Goal: Task Accomplishment & Management: Manage account settings

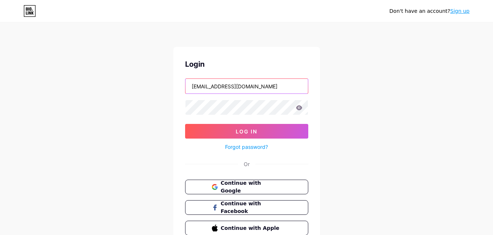
click at [249, 88] on input "[EMAIL_ADDRESS][DOMAIN_NAME]" at bounding box center [246, 86] width 122 height 15
click at [253, 83] on input "[EMAIL_ADDRESS][DOMAIN_NAME]" at bounding box center [246, 86] width 122 height 15
drag, startPoint x: 263, startPoint y: 84, endPoint x: 90, endPoint y: 84, distance: 173.3
click at [90, 84] on div "Don't have an account? Sign up Login Expobeauty.mdq@gmail.com Log In Forgot pas…" at bounding box center [246, 135] width 493 height 270
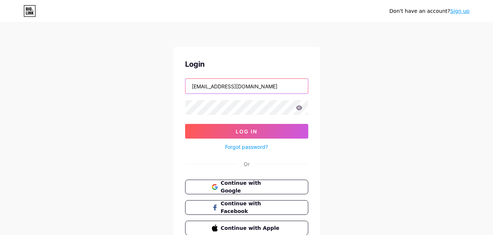
click at [200, 88] on input "[EMAIL_ADDRESS][DOMAIN_NAME]" at bounding box center [246, 86] width 122 height 15
click at [201, 88] on input "[EMAIL_ADDRESS][DOMAIN_NAME]" at bounding box center [246, 86] width 122 height 15
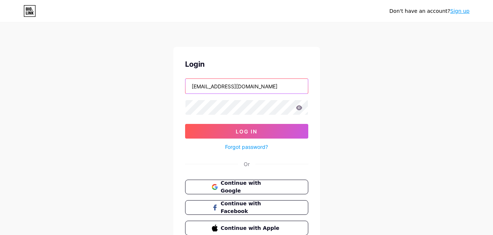
paste input "carobydogs.neuralproducciones"
type input "[EMAIL_ADDRESS][DOMAIN_NAME]"
click at [298, 106] on icon at bounding box center [299, 107] width 6 height 5
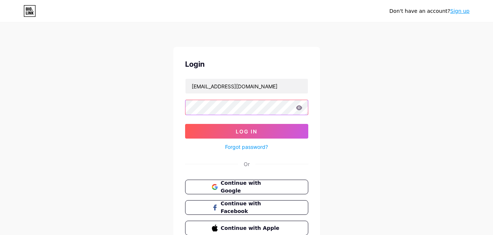
click at [143, 102] on div "Don't have an account? Sign up Login carobydogs.neuralproducciones@gmail.com Lo…" at bounding box center [246, 135] width 493 height 270
click at [280, 182] on button "Continue with Google" at bounding box center [246, 187] width 125 height 15
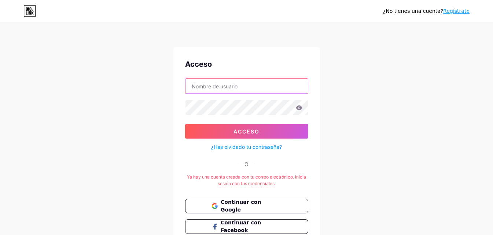
type input "[EMAIL_ADDRESS][DOMAIN_NAME]"
click at [23, 10] on div "¿No tienes una cuenta? Regístrate" at bounding box center [246, 11] width 493 height 12
click at [27, 11] on icon at bounding box center [27, 8] width 2 height 3
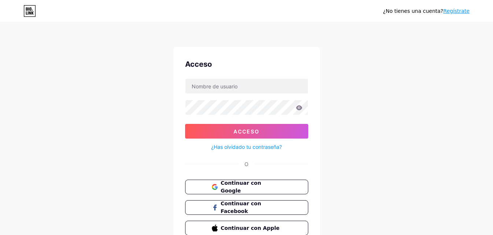
scroll to position [35, 0]
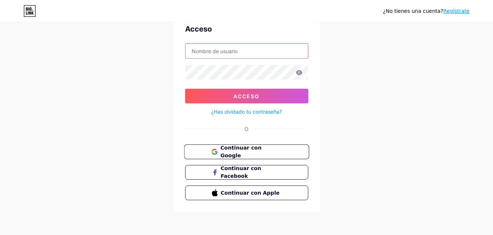
type input "[EMAIL_ADDRESS][DOMAIN_NAME]"
drag, startPoint x: 224, startPoint y: 150, endPoint x: 266, endPoint y: 150, distance: 42.9
click at [224, 150] on font "Continuar con Google" at bounding box center [240, 152] width 41 height 14
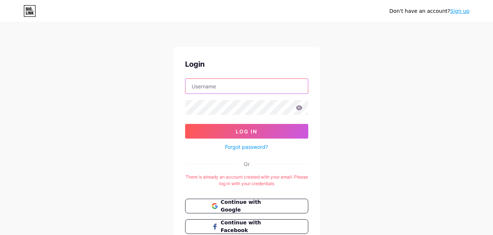
type input "[EMAIL_ADDRESS][DOMAIN_NAME]"
click at [30, 6] on icon at bounding box center [29, 11] width 12 height 12
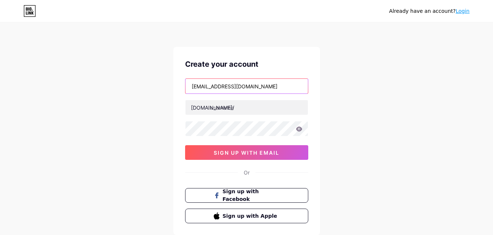
click at [235, 83] on input "[EMAIL_ADDRESS][DOMAIN_NAME]" at bounding box center [246, 86] width 122 height 15
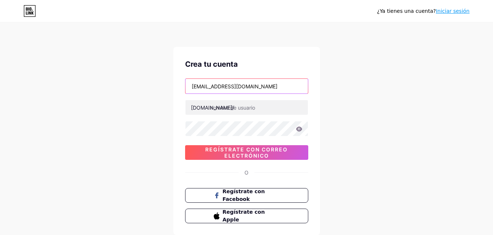
click at [232, 88] on input "[EMAIL_ADDRESS][DOMAIN_NAME]" at bounding box center [246, 86] width 122 height 15
paste input "carobydogs.neuralproducciones"
type input "[EMAIL_ADDRESS][DOMAIN_NAME]"
click at [167, 106] on div "¿Ya tienes una cuenta? Iniciar sesión Crea tu cuenta [EMAIL_ADDRESS][DOMAIN_NAM…" at bounding box center [246, 140] width 493 height 280
click at [301, 127] on icon at bounding box center [299, 128] width 7 height 5
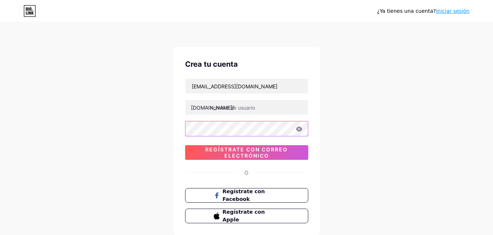
click at [129, 120] on div "¿Ya tienes una cuenta? Iniciar sesión Crea tu cuenta [EMAIL_ADDRESS][DOMAIN_NAM…" at bounding box center [246, 140] width 493 height 280
click at [299, 130] on icon at bounding box center [299, 128] width 6 height 5
click at [183, 153] on div "Crea tu cuenta [EMAIL_ADDRESS][DOMAIN_NAME] [DOMAIN_NAME]/ 0cAFcWeA7L6rvhkexvk4…" at bounding box center [246, 141] width 147 height 188
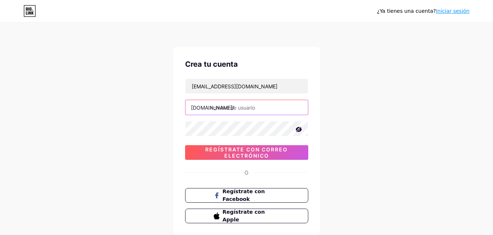
click at [220, 107] on input "text" at bounding box center [246, 107] width 122 height 15
paste input "carobydogsneural"
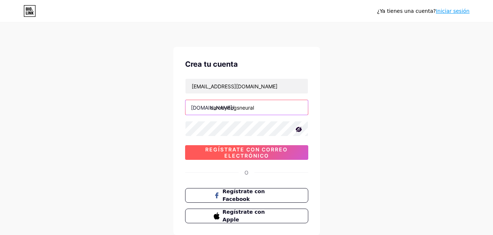
type input "carobydogsneural"
click at [229, 157] on font "Regístrate con correo electrónico" at bounding box center [246, 152] width 82 height 12
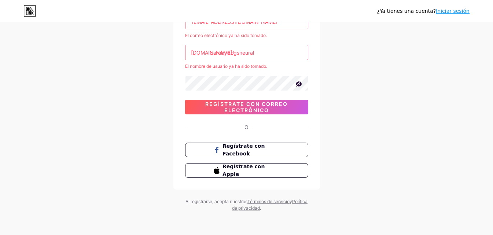
scroll to position [28, 0]
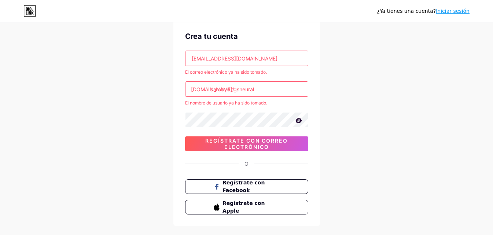
click at [465, 42] on div "¿Ya tienes una cuenta? Iniciar sesión Crea tu cuenta [EMAIL_ADDRESS][DOMAIN_NAM…" at bounding box center [246, 121] width 493 height 299
click at [456, 11] on font "Iniciar sesión" at bounding box center [453, 11] width 34 height 6
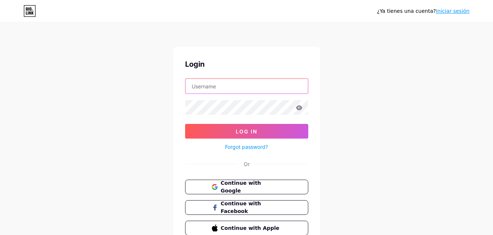
type input "[EMAIL_ADDRESS][DOMAIN_NAME]"
click at [279, 86] on input "[EMAIL_ADDRESS][DOMAIN_NAME]" at bounding box center [246, 86] width 122 height 15
drag, startPoint x: 279, startPoint y: 86, endPoint x: 115, endPoint y: 86, distance: 164.5
click at [115, 86] on div "¿Ya tienes una cuenta? Iniciar sesión Acceso [EMAIL_ADDRESS][DOMAIN_NAME] Acces…" at bounding box center [246, 135] width 493 height 270
click at [195, 88] on input "text" at bounding box center [246, 86] width 122 height 15
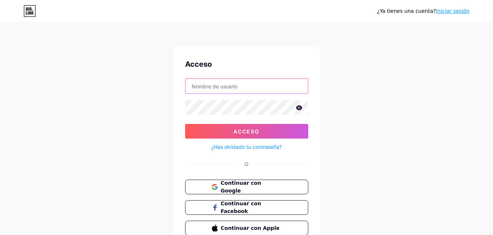
paste input "carobydogsneural"
type input "carobydogsneural"
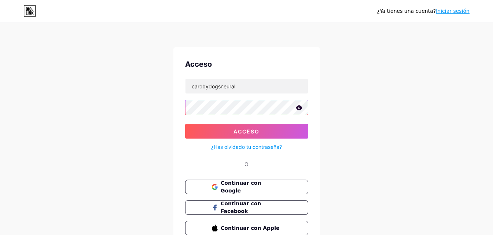
click at [97, 102] on div "¿Ya tienes una cuenta? Iniciar sesión Acceso carobydogsneural Acceso ¿Has olvid…" at bounding box center [246, 135] width 493 height 270
click at [296, 106] on icon at bounding box center [299, 107] width 7 height 5
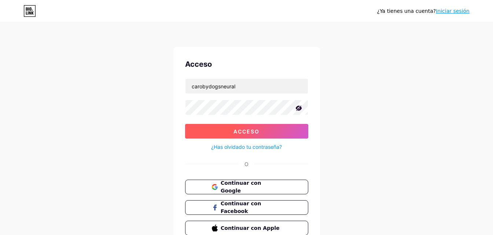
click at [229, 128] on button "Acceso" at bounding box center [246, 131] width 123 height 15
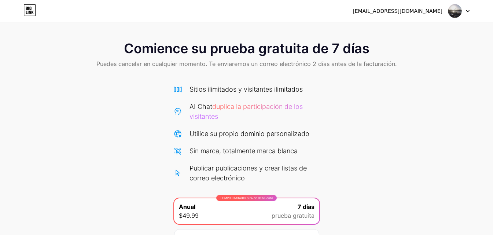
click at [451, 11] on img at bounding box center [455, 11] width 14 height 14
click at [460, 12] on img at bounding box center [455, 11] width 14 height 14
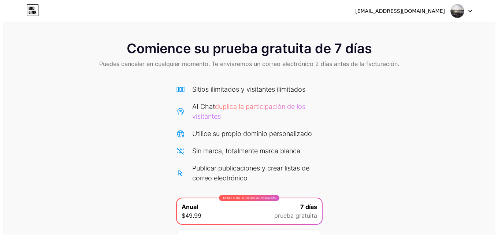
scroll to position [80, 0]
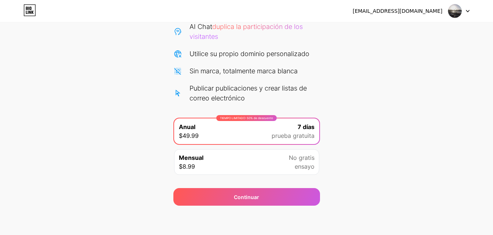
click at [232, 129] on div "TIEMPO LIMITADO: 50% de descuento Anual $49.99 7 días prueba gratuita" at bounding box center [246, 131] width 145 height 26
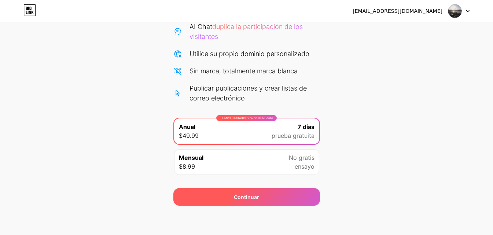
click at [261, 197] on div "Continuar" at bounding box center [246, 197] width 147 height 18
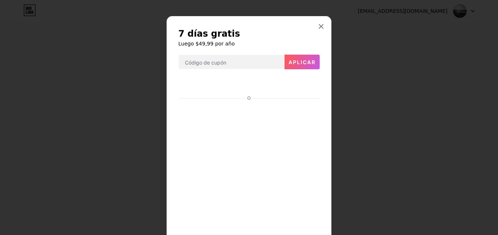
scroll to position [81, 0]
